Goal: Navigation & Orientation: Find specific page/section

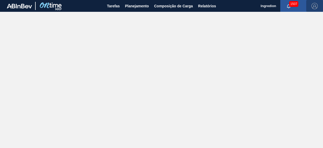
click at [316, 4] on img "button" at bounding box center [315, 6] width 6 height 6
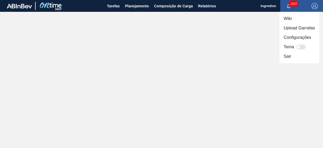
click at [286, 37] on li "Configurações" at bounding box center [300, 37] width 40 height 9
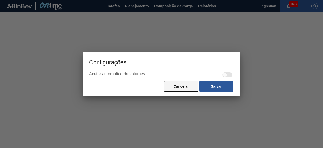
click at [186, 90] on button "Cancelar" at bounding box center [181, 86] width 34 height 11
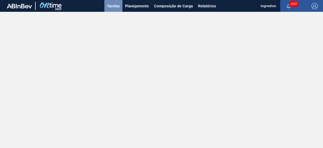
click at [112, 5] on span "Tarefas" at bounding box center [113, 6] width 13 height 6
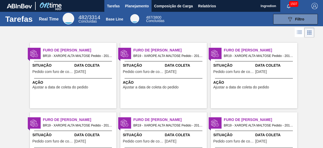
click at [130, 6] on span "Planejamento" at bounding box center [137, 6] width 24 height 6
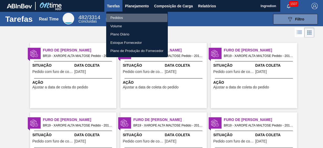
click at [129, 18] on li "Pedidos" at bounding box center [137, 18] width 62 height 8
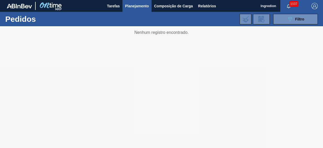
click at [272, 7] on span "Ingredion" at bounding box center [268, 6] width 15 height 12
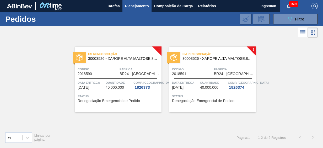
click at [266, 3] on span "Ingredion" at bounding box center [268, 6] width 15 height 12
click at [305, 23] on button "089F7B8B-B2A5-4AFE-B5C0-19BA573D28AC Filtro" at bounding box center [296, 19] width 45 height 11
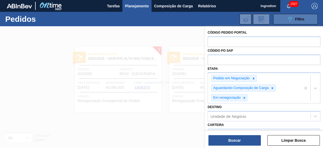
click at [304, 24] on button "089F7B8B-B2A5-4AFE-B5C0-19BA573D28AC Filtro" at bounding box center [296, 19] width 45 height 11
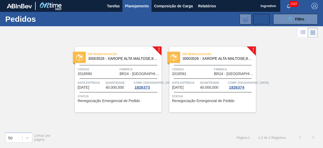
click at [266, 19] on icon at bounding box center [262, 19] width 8 height 6
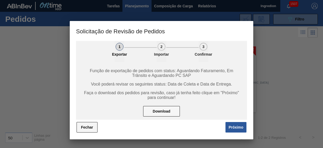
click at [90, 125] on button "Fechar" at bounding box center [87, 127] width 21 height 11
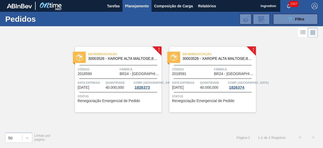
click at [315, 4] on img "button" at bounding box center [315, 6] width 6 height 6
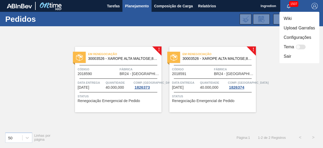
click at [261, 48] on div at bounding box center [161, 74] width 323 height 148
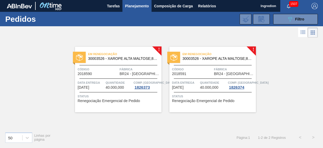
click at [288, 6] on icon "button" at bounding box center [288, 6] width 3 height 4
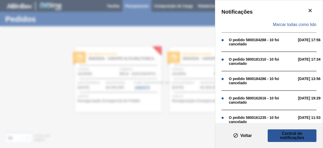
click at [174, 34] on div "Notificações Marcar todas como lido O pedido 5800184288 - 10 foi cancelado 30/1…" at bounding box center [161, 74] width 323 height 148
click at [311, 11] on icon "botão de ícone" at bounding box center [310, 10] width 6 height 6
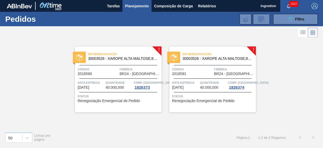
click at [60, 6] on img at bounding box center [50, 6] width 25 height 12
click at [314, 5] on img "button" at bounding box center [315, 6] width 6 height 6
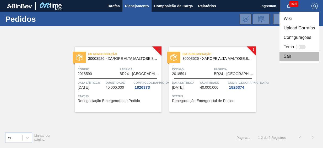
click at [290, 56] on li "Sair" at bounding box center [300, 56] width 40 height 9
